Goal: Communication & Community: Share content

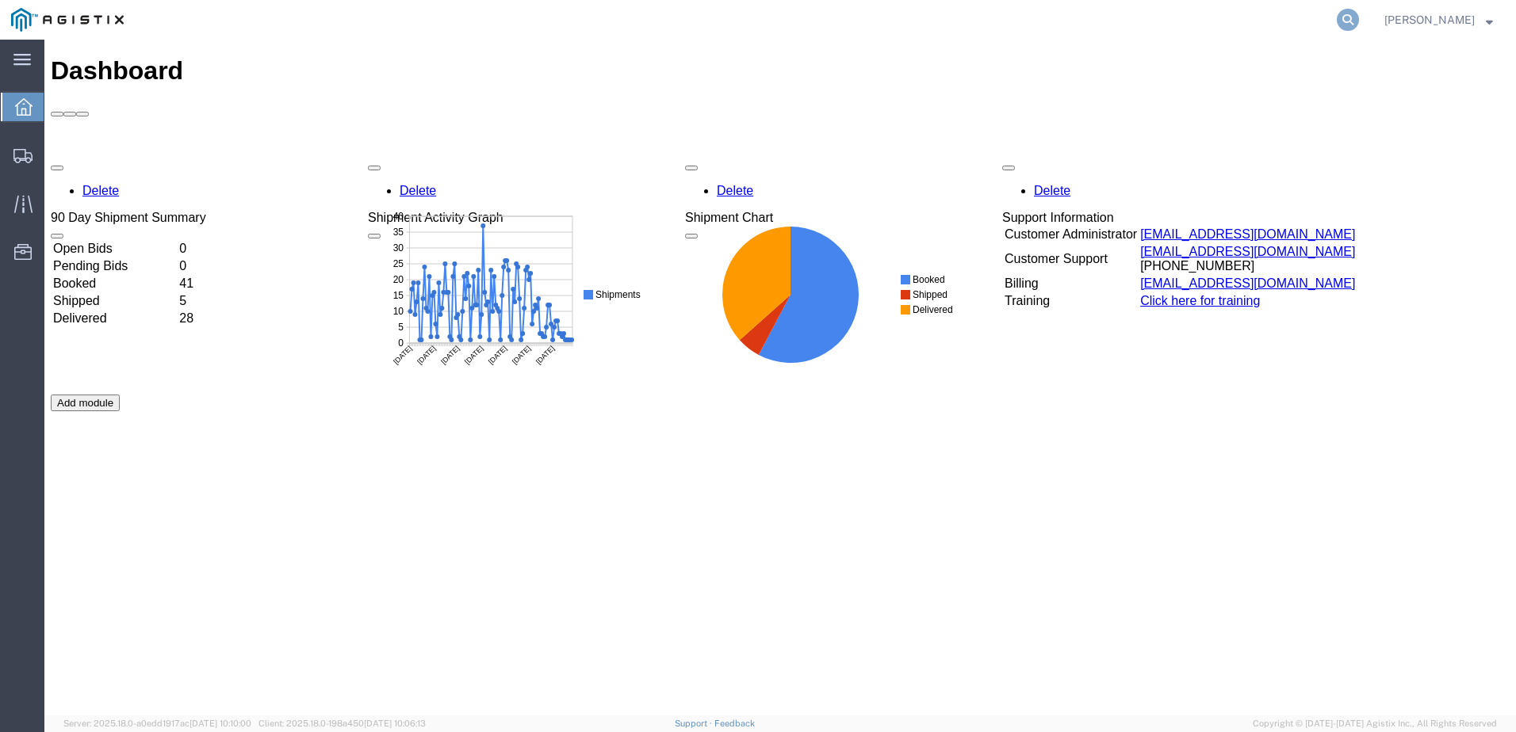
click at [1359, 12] on icon at bounding box center [1348, 20] width 22 height 22
click at [914, 25] on input "search" at bounding box center [1096, 20] width 482 height 38
drag, startPoint x: 1037, startPoint y: 20, endPoint x: 874, endPoint y: 21, distance: 163.3
click at [874, 21] on div "[EMAIL_ADDRESS][DOMAIN_NAME]" at bounding box center [748, 20] width 1226 height 40
paste input "56730424"
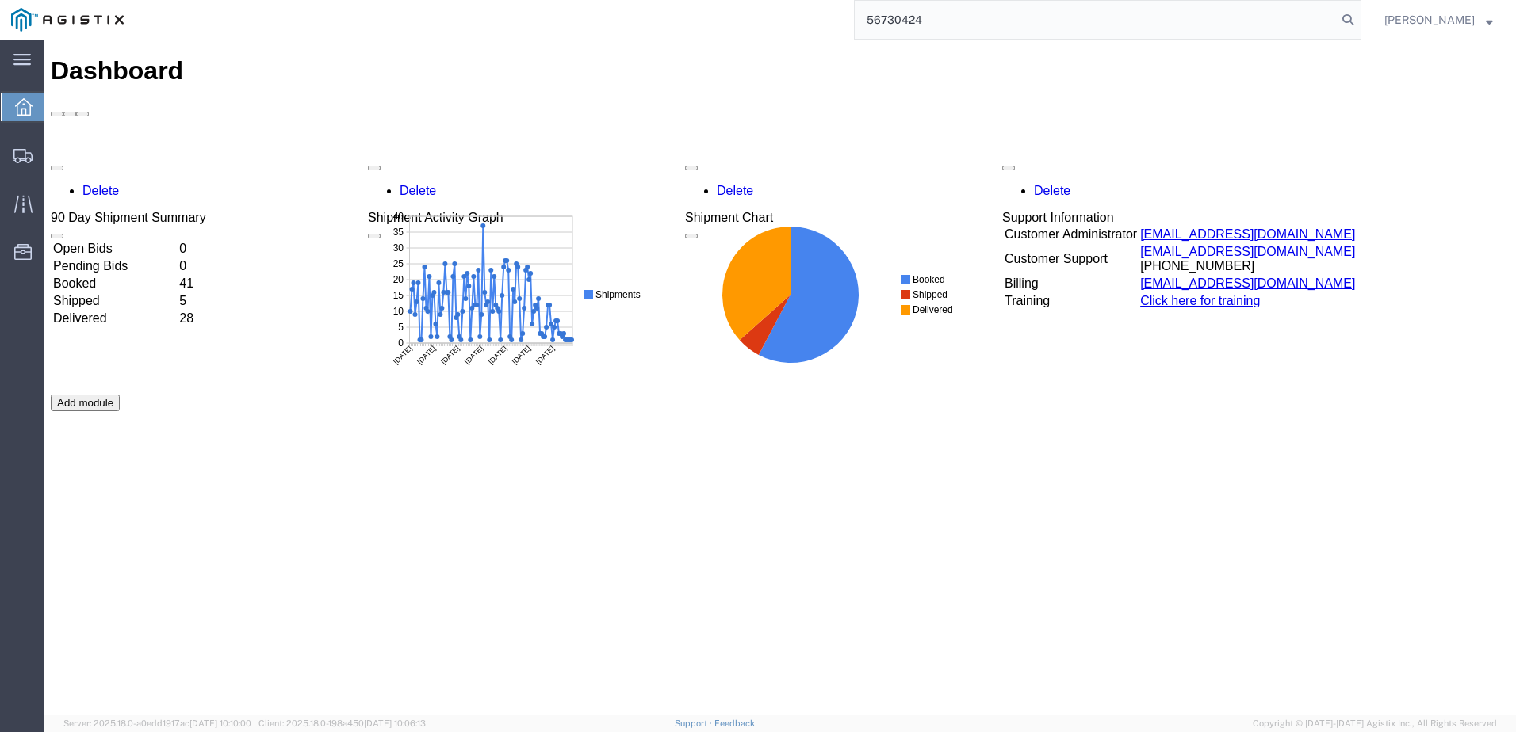
type input "56730424"
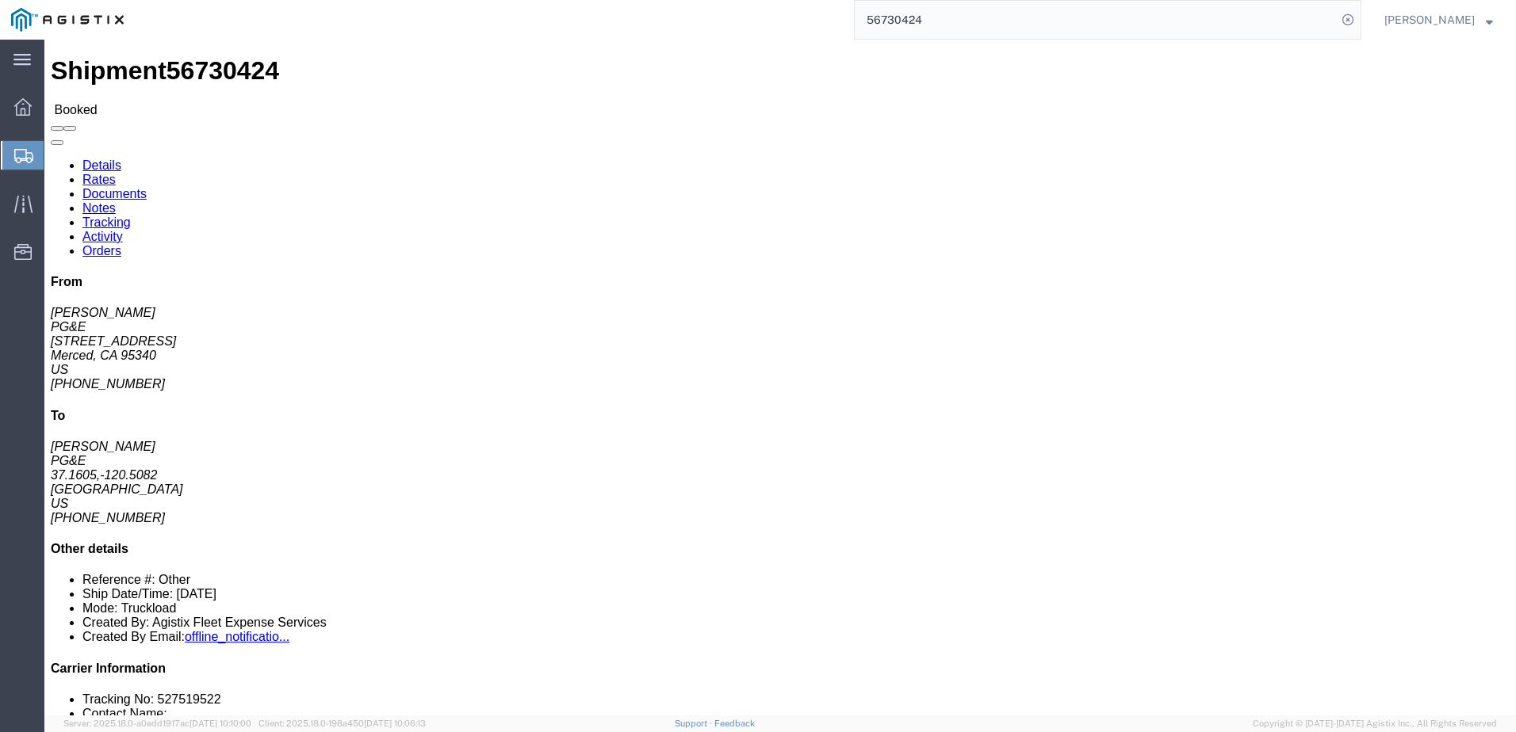
click span
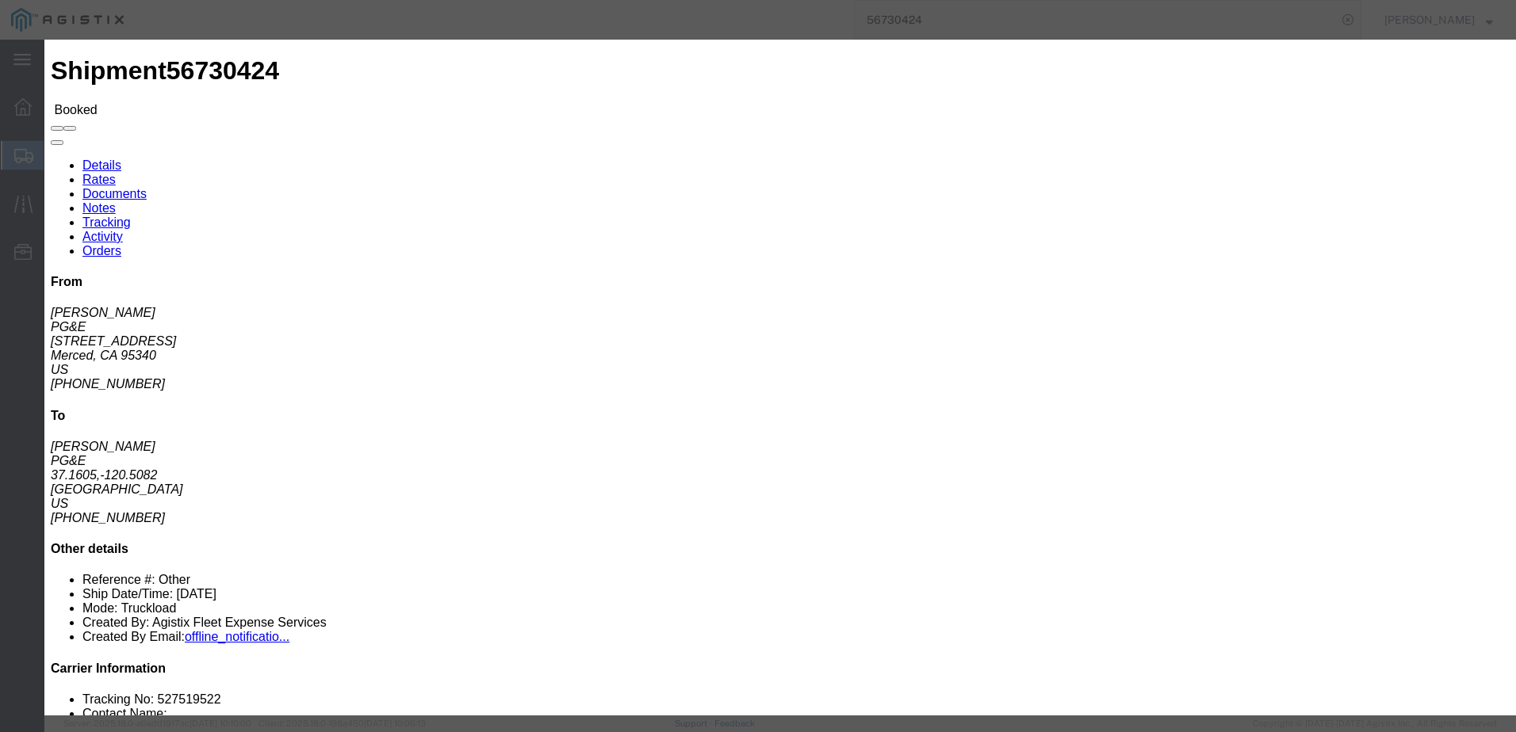
click input "text"
type input "[EMAIL_ADDRESS][DOMAIN_NAME]"
click label "PGE Fleet Bill Of Lading"
click input "PGE Fleet Bill Of Lading"
checkbox input "true"
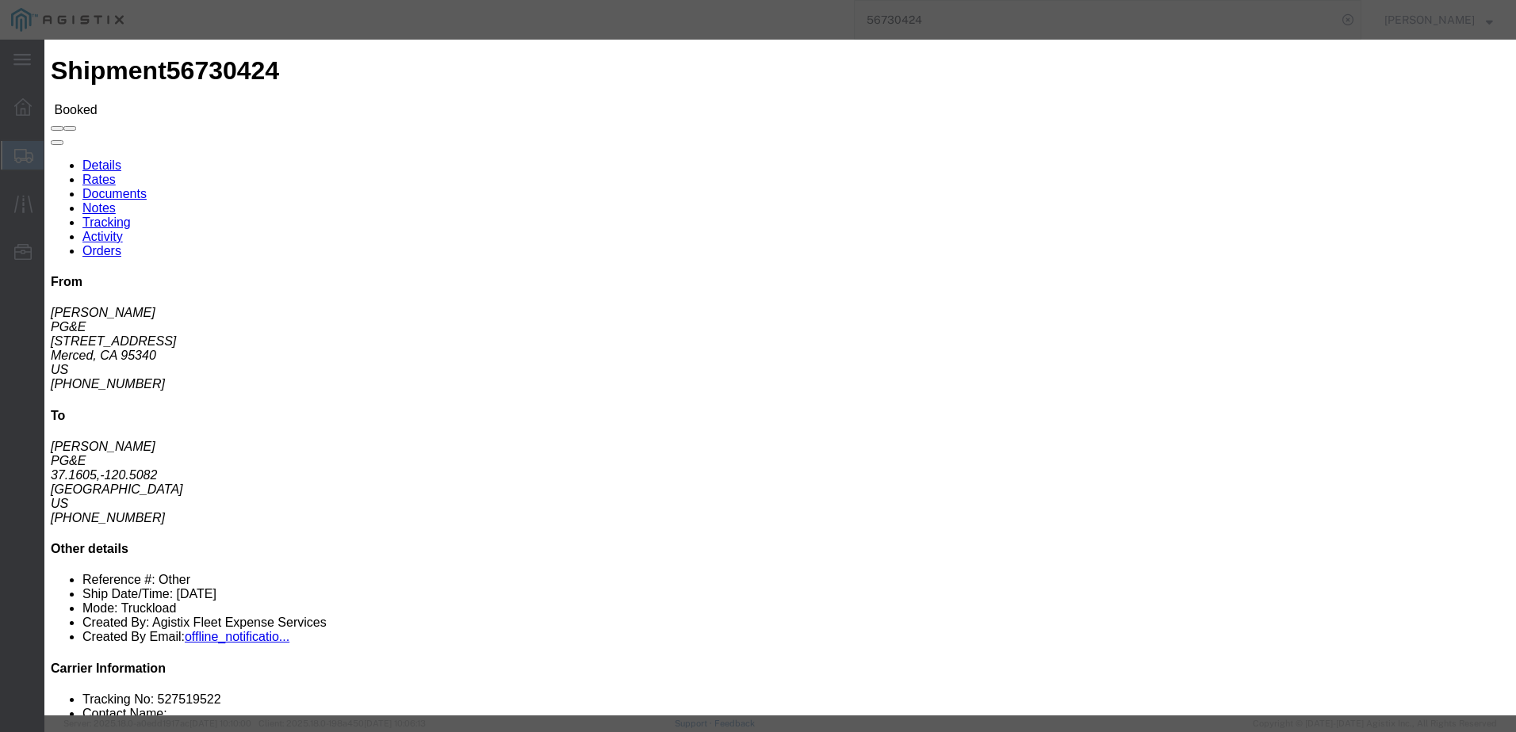
click button "Send"
